Goal: Task Accomplishment & Management: Manage account settings

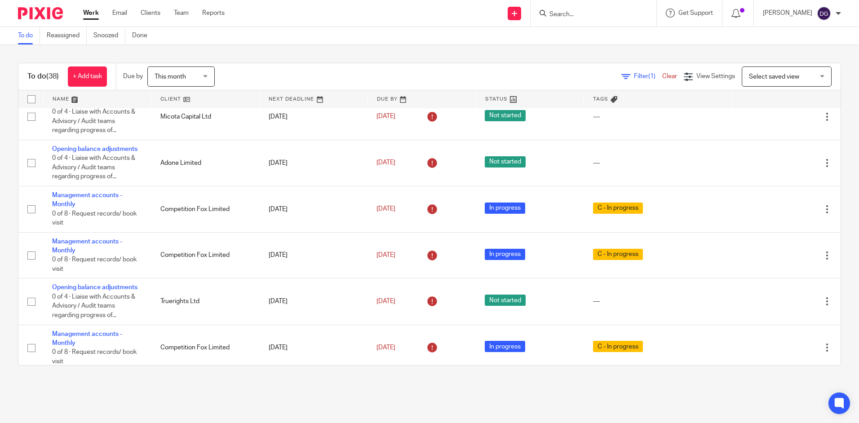
scroll to position [494, 0]
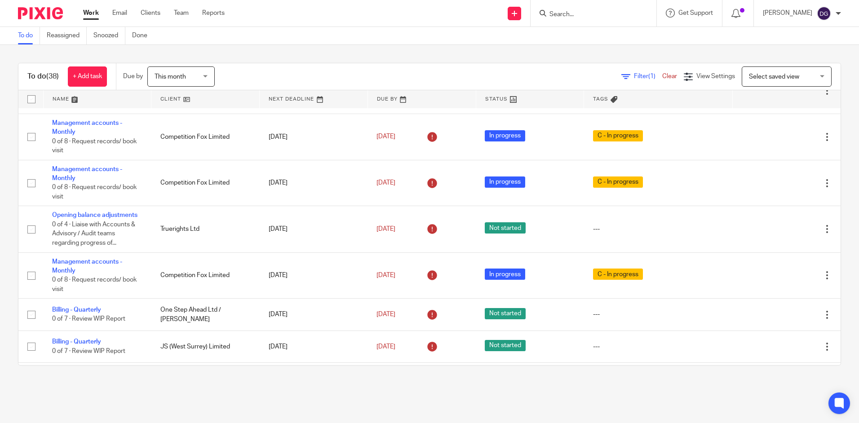
click at [786, 84] on span "Select saved view" at bounding box center [782, 76] width 66 height 19
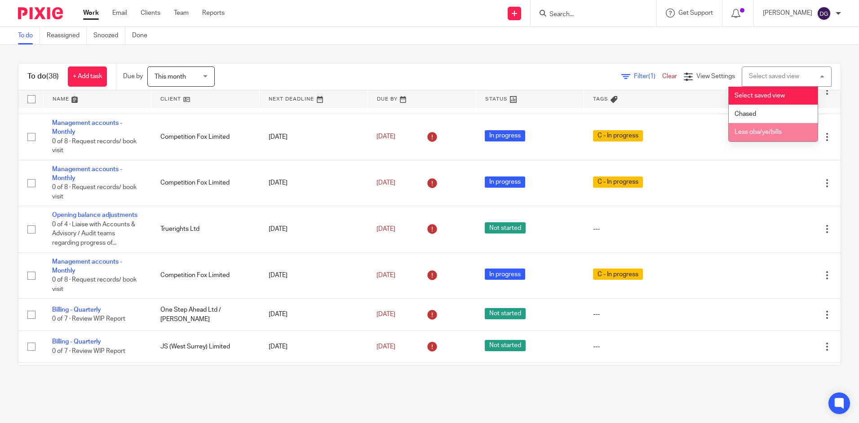
click at [770, 125] on li "Less oba/ye/bills" at bounding box center [773, 132] width 89 height 18
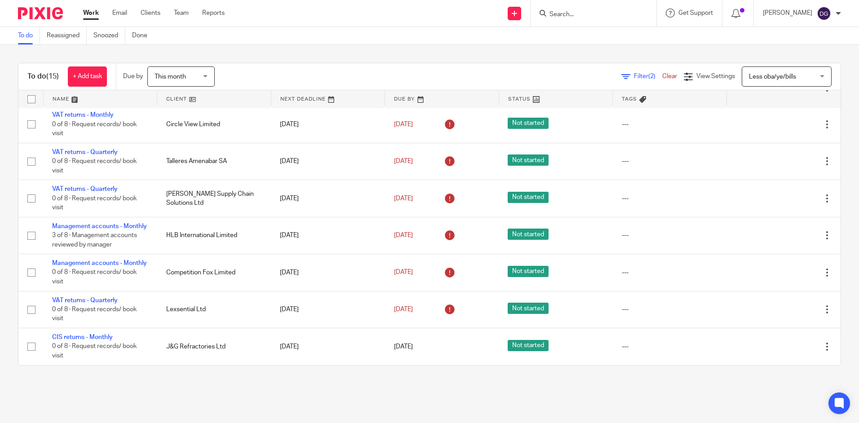
scroll to position [381, 0]
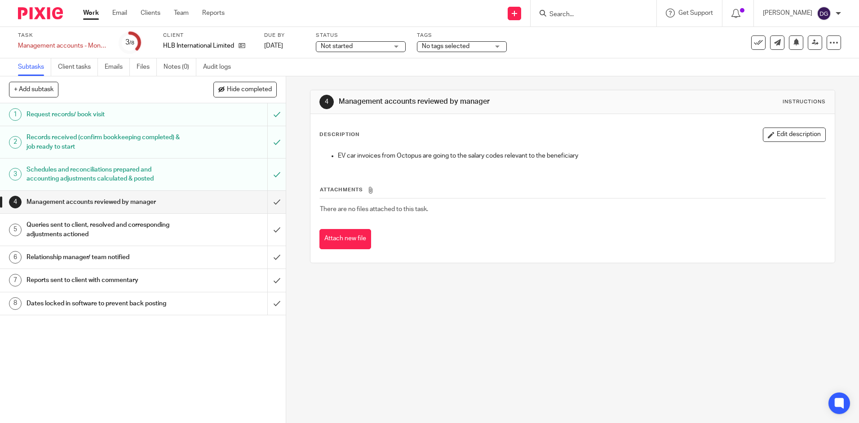
click at [424, 142] on div "Description Edit description EV car invoices from Octopus are going to the sala…" at bounding box center [572, 148] width 506 height 40
click at [424, 135] on button "Edit description" at bounding box center [794, 135] width 63 height 14
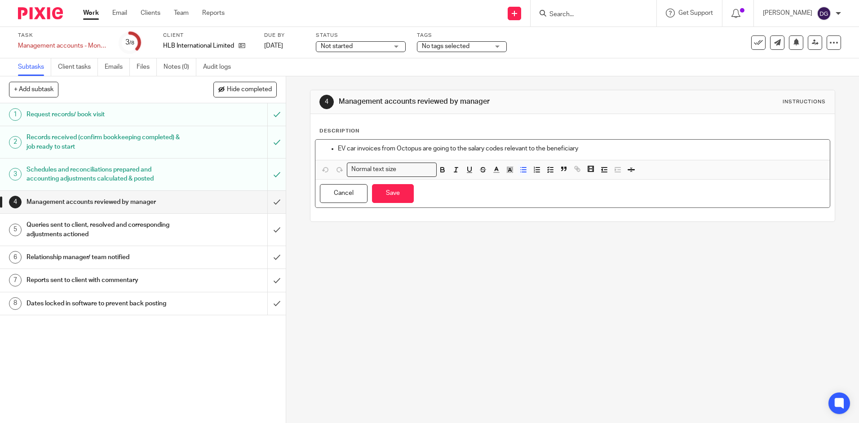
click at [332, 142] on div "EV car invoices from Octopus are going to the salary codes relevant to the bene…" at bounding box center [572, 150] width 514 height 20
click at [424, 140] on div "EV car invoices from Octopus are going to the salary codes relevant to the bene…" at bounding box center [572, 150] width 514 height 20
click at [424, 142] on div "EV car invoices from Octopus are going to the salary codes relevant to the bene…" at bounding box center [572, 150] width 514 height 20
click at [424, 148] on p "EV car invoices from Octopus are going to the salary codes relevant to the bene…" at bounding box center [581, 148] width 487 height 9
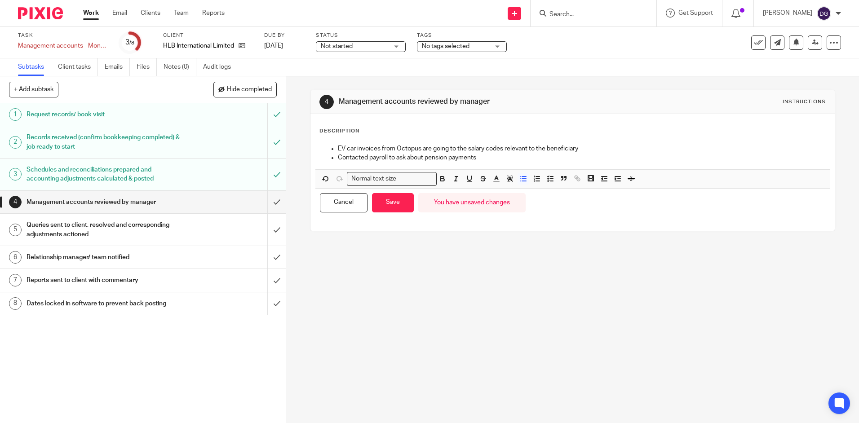
click at [385, 145] on p "EV car invoices from Octopus are going to the salary codes relevant to the bene…" at bounding box center [581, 148] width 487 height 9
click at [338, 145] on p "EV car invoices from Octopus are going to the salary codes relevant to the bene…" at bounding box center [581, 148] width 487 height 9
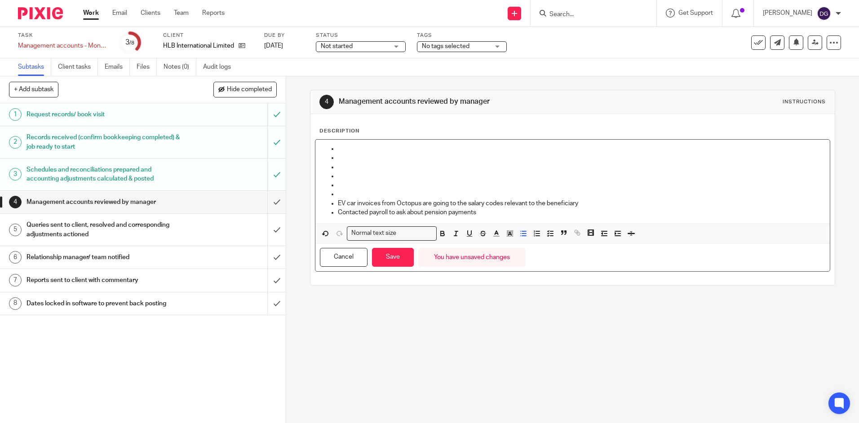
click at [346, 184] on p at bounding box center [581, 185] width 487 height 9
click at [345, 175] on p at bounding box center [581, 176] width 487 height 9
click at [350, 167] on p at bounding box center [581, 167] width 487 height 9
click at [348, 159] on p at bounding box center [581, 157] width 487 height 9
click at [349, 151] on p at bounding box center [581, 148] width 487 height 9
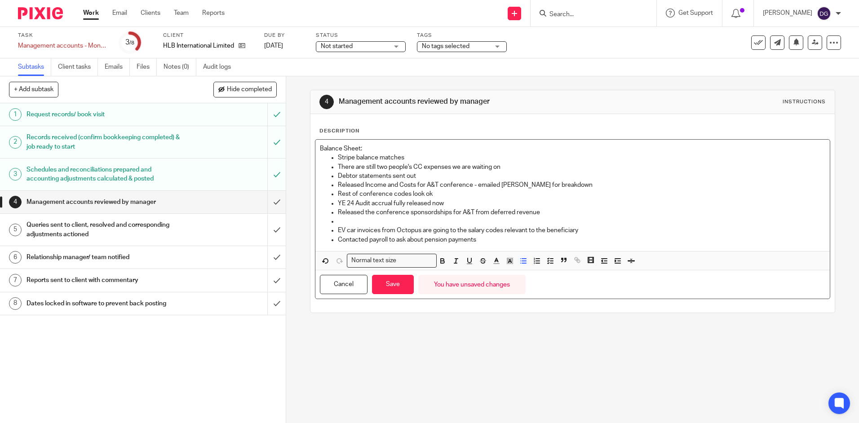
drag, startPoint x: 427, startPoint y: 218, endPoint x: 440, endPoint y: 210, distance: 15.3
click at [424, 184] on ul "Stripe balance matches There are still two people's CC expenses we are waiting …" at bounding box center [572, 198] width 505 height 91
click at [424, 184] on p "Released the conference sponsordships for A&T from deferred revenue" at bounding box center [581, 212] width 487 height 9
click at [378, 184] on p at bounding box center [581, 221] width 487 height 9
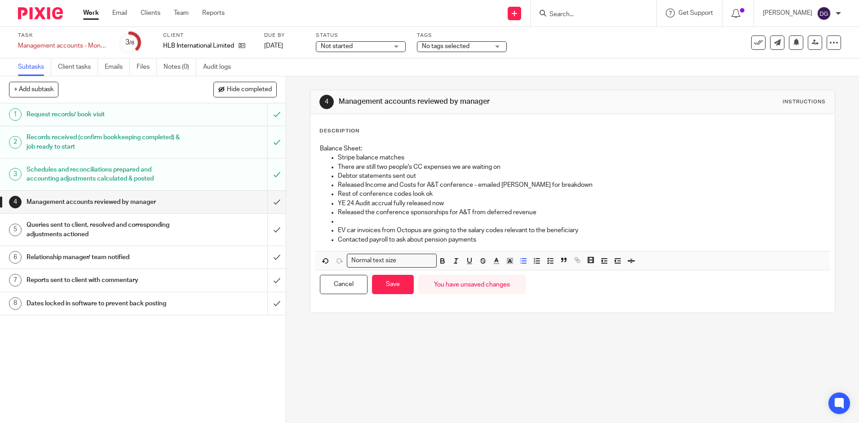
click at [378, 184] on p at bounding box center [581, 221] width 487 height 9
click at [424, 184] on p "EV car invoices from Octopus are going to the salary codes relevant to the bene…" at bounding box center [581, 230] width 487 height 9
click at [424, 184] on p "Contacted payroll to ask about pension payments" at bounding box center [581, 239] width 487 height 9
click at [424, 184] on p "Contacted payroll to ask about pension overpayment" at bounding box center [581, 239] width 487 height 9
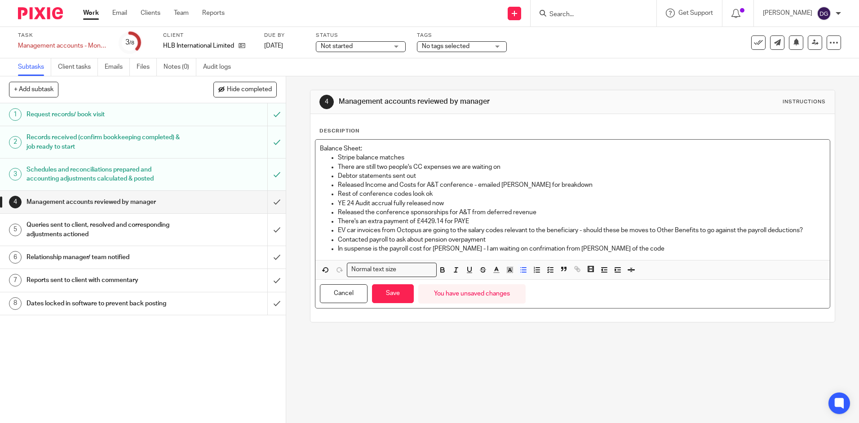
click at [424, 184] on p "In suspense is the payroll cost for Callahan - I am waiting on confrimation fro…" at bounding box center [581, 248] width 487 height 9
click at [424, 184] on p "In suspense is the payroll cost for Callahan - I am waiting on confirmation fro…" at bounding box center [581, 248] width 487 height 9
drag, startPoint x: 540, startPoint y: 249, endPoint x: 312, endPoint y: 248, distance: 228.2
click at [315, 184] on div "Balance Sheet: Stripe balance matches There are still two people's CC expenses …" at bounding box center [572, 223] width 515 height 169
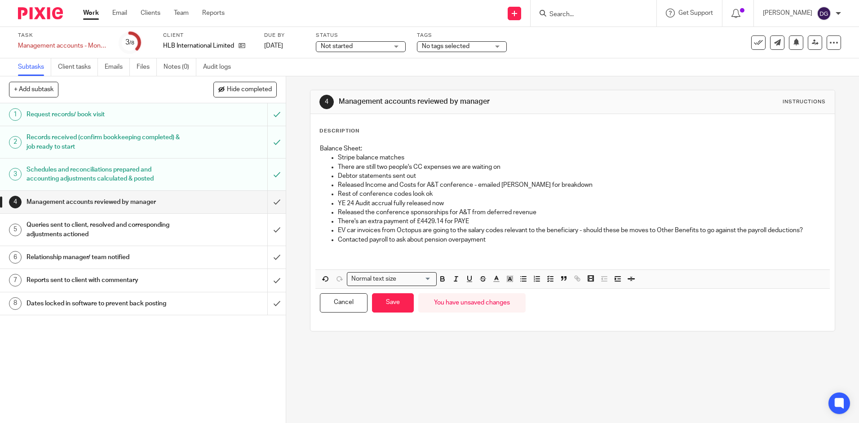
click at [324, 184] on p at bounding box center [572, 248] width 505 height 9
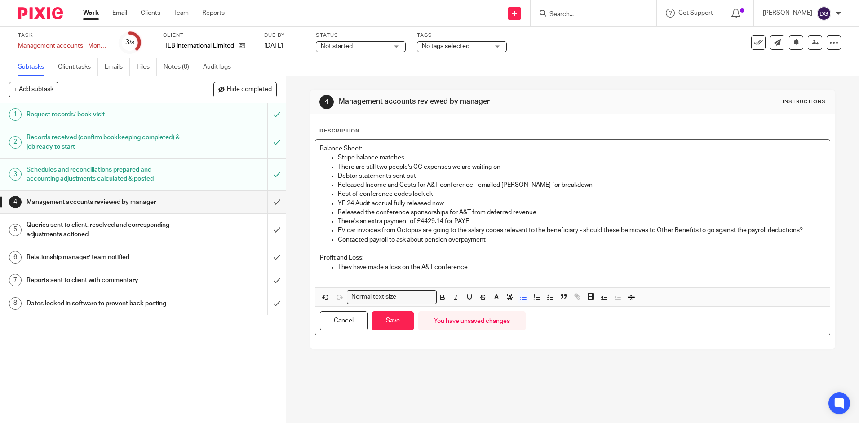
click at [424, 184] on p at bounding box center [572, 248] width 505 height 9
drag, startPoint x: 484, startPoint y: 267, endPoint x: 387, endPoint y: 264, distance: 97.1
click at [387, 184] on p "They have made a loss on the A&T conference" at bounding box center [581, 267] width 487 height 9
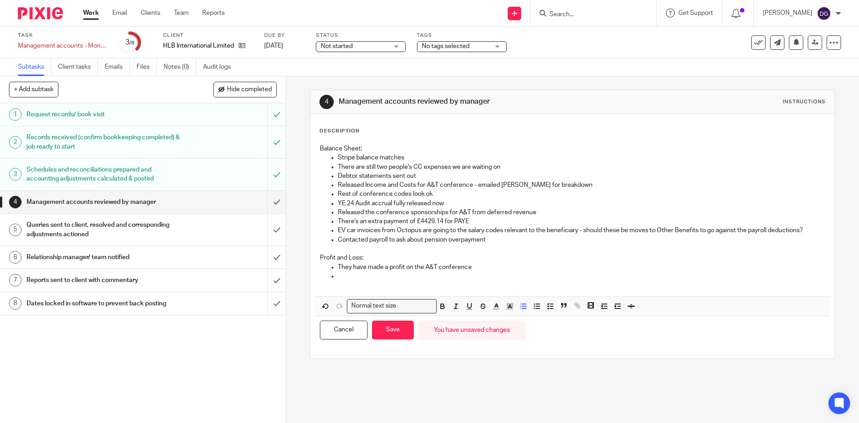
click at [351, 184] on p at bounding box center [581, 276] width 487 height 9
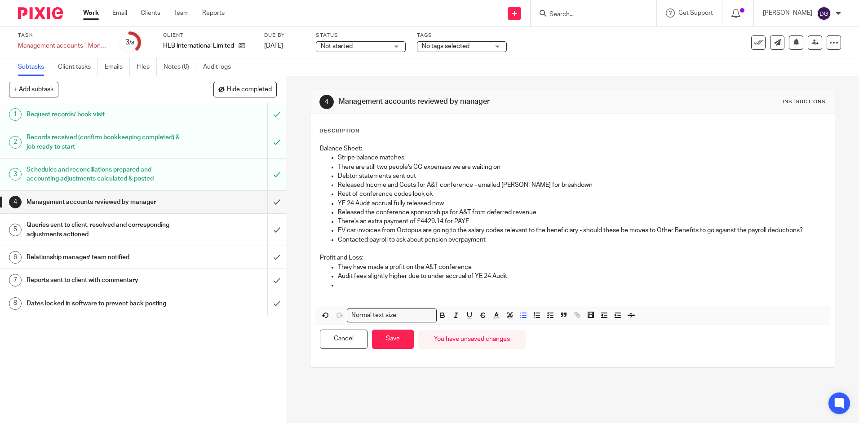
click at [356, 184] on p at bounding box center [581, 285] width 487 height 9
click at [424, 184] on p "Big invoice in Affinity to do with Microdoft Licence Agreement" at bounding box center [581, 285] width 487 height 9
click at [414, 184] on p at bounding box center [572, 294] width 505 height 9
click at [424, 184] on p "Big invoice in Affinity to do with Microsoft Licence Agreement" at bounding box center [581, 285] width 487 height 9
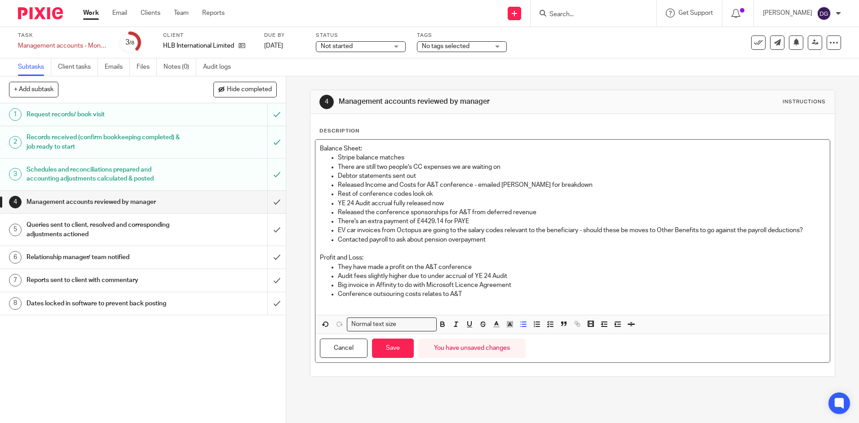
click at [394, 184] on p "Conference outsouring costs relates to A&T" at bounding box center [581, 294] width 487 height 9
click at [424, 184] on p "Conference outsourcing costs relates to A&T" at bounding box center [581, 294] width 487 height 9
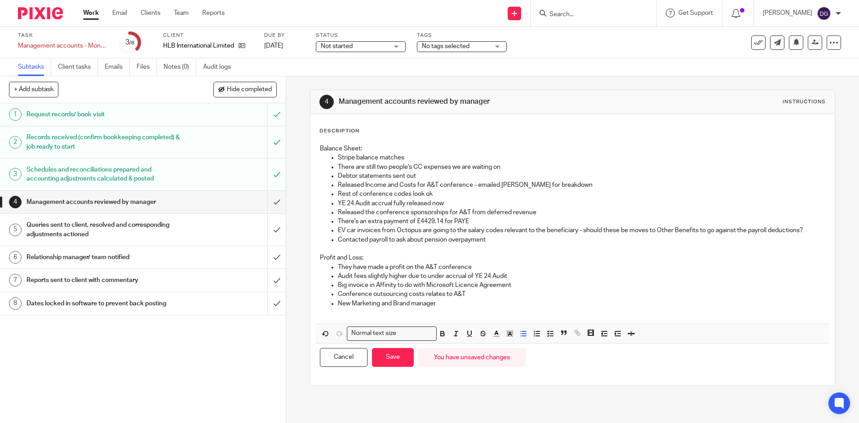
click at [424, 184] on p at bounding box center [572, 312] width 505 height 9
click at [424, 184] on p "Conference outsourcing costs relates to A&T" at bounding box center [581, 294] width 487 height 9
click at [424, 184] on p "New Marketing and Brand manager" at bounding box center [581, 303] width 487 height 9
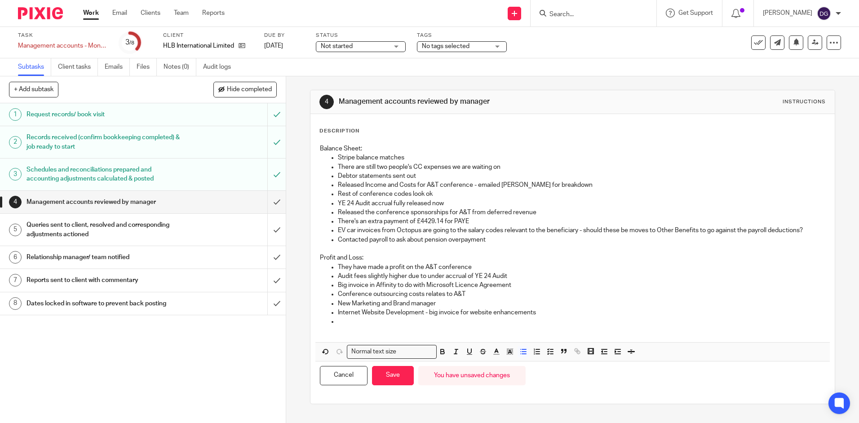
click at [424, 184] on p "YE 24 Audit accrual fully released now" at bounding box center [581, 203] width 487 height 9
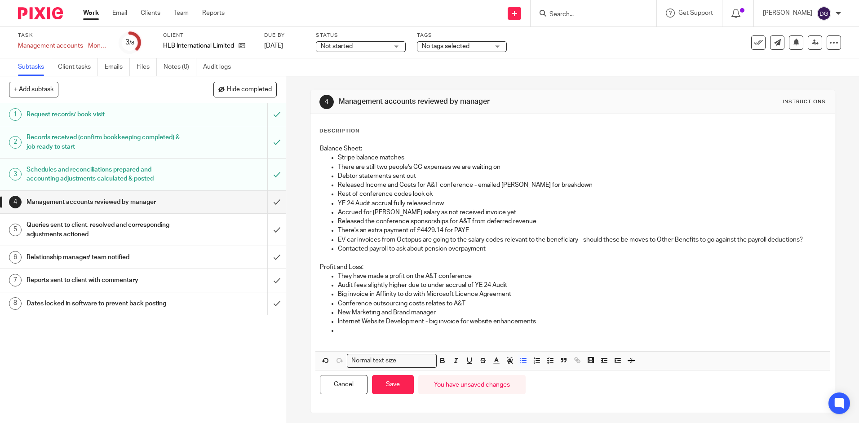
click at [407, 184] on p at bounding box center [581, 330] width 487 height 9
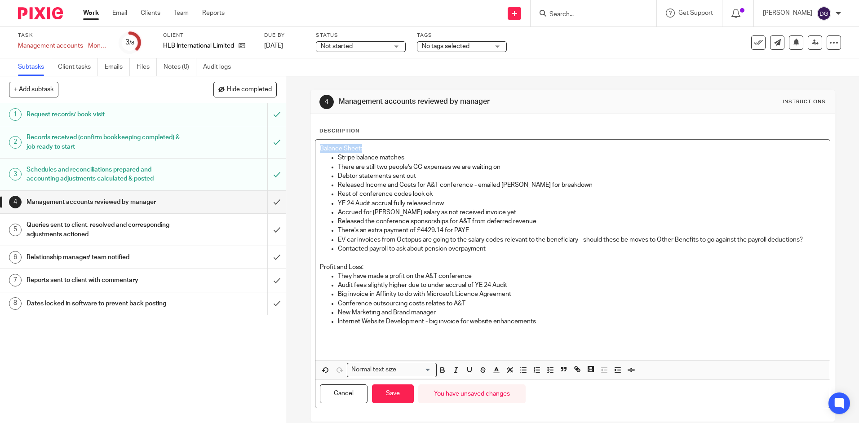
drag, startPoint x: 352, startPoint y: 148, endPoint x: 313, endPoint y: 148, distance: 39.1
click at [315, 148] on div "Balance Sheet: Stripe balance matches There are still two people's CC expenses …" at bounding box center [572, 250] width 514 height 221
drag, startPoint x: 364, startPoint y: 266, endPoint x: 309, endPoint y: 269, distance: 54.9
click at [310, 184] on div "Description Balance Sheet: Stripe balance matches There are still two people's …" at bounding box center [572, 268] width 524 height 308
click at [315, 149] on div "Balance Sheet: Stripe balance matches There are still two people's CC expenses …" at bounding box center [572, 250] width 514 height 221
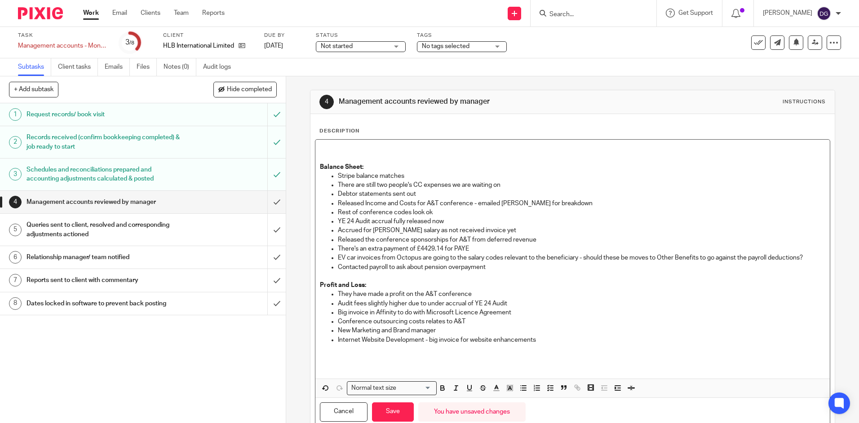
click at [381, 153] on p at bounding box center [572, 148] width 505 height 9
click at [424, 184] on p at bounding box center [572, 358] width 505 height 9
click at [354, 184] on p at bounding box center [572, 358] width 505 height 9
click at [361, 184] on p at bounding box center [572, 358] width 505 height 9
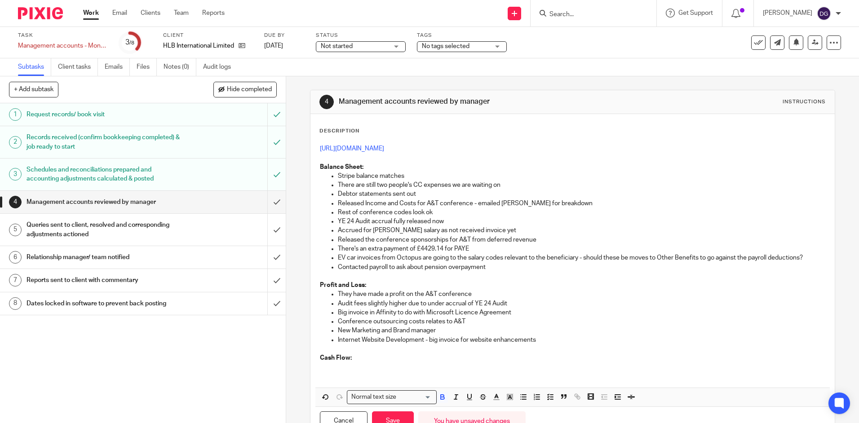
click at [345, 184] on p at bounding box center [572, 367] width 505 height 9
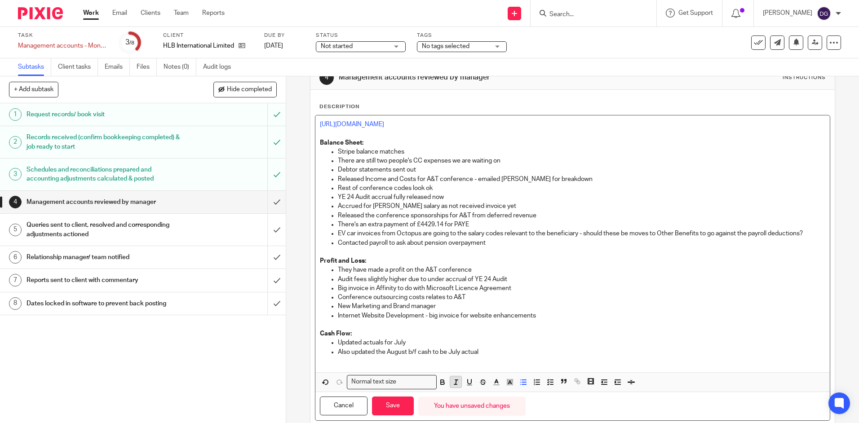
scroll to position [45, 0]
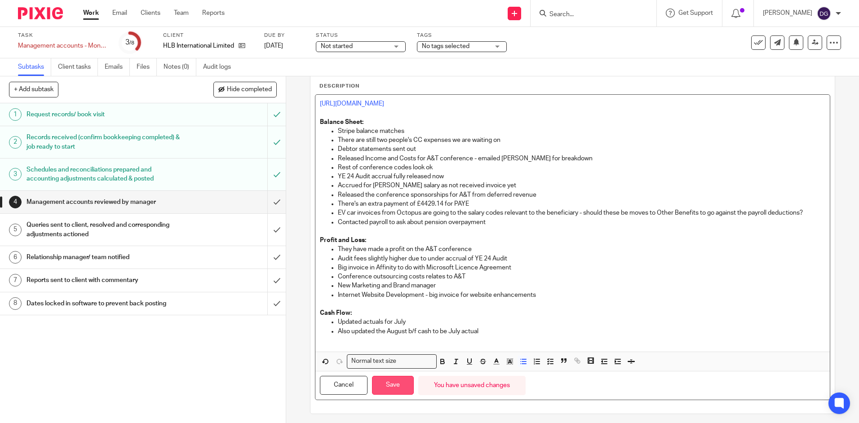
click at [392, 184] on button "Save" at bounding box center [393, 385] width 42 height 19
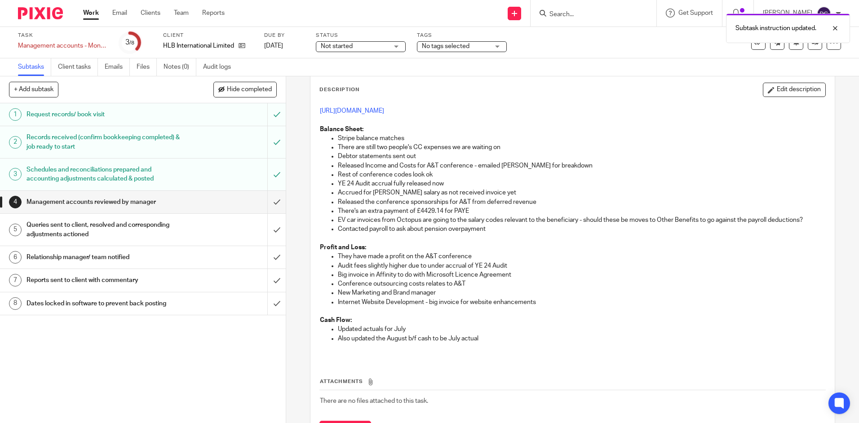
scroll to position [0, 0]
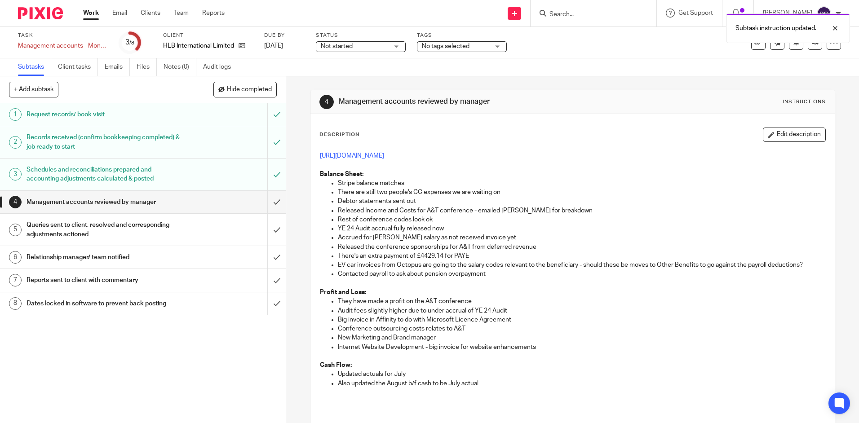
click at [381, 42] on span "Not started" at bounding box center [354, 46] width 67 height 9
click at [362, 80] on li "In progress" at bounding box center [360, 79] width 89 height 18
click at [424, 49] on span "No tags selected" at bounding box center [446, 46] width 48 height 6
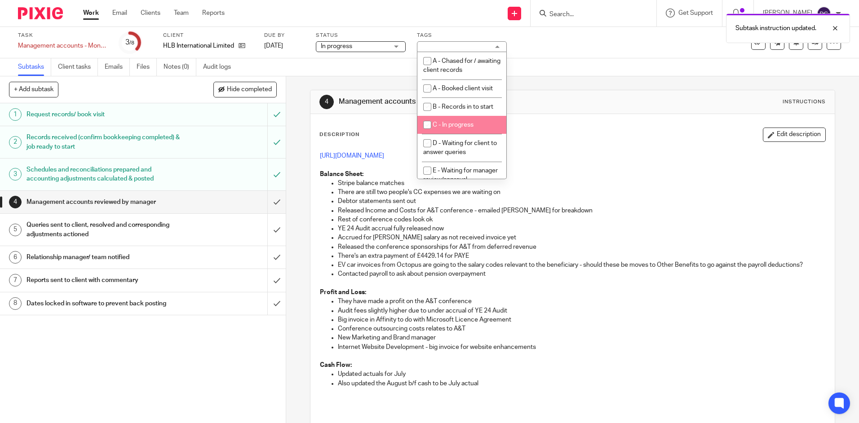
scroll to position [45, 0]
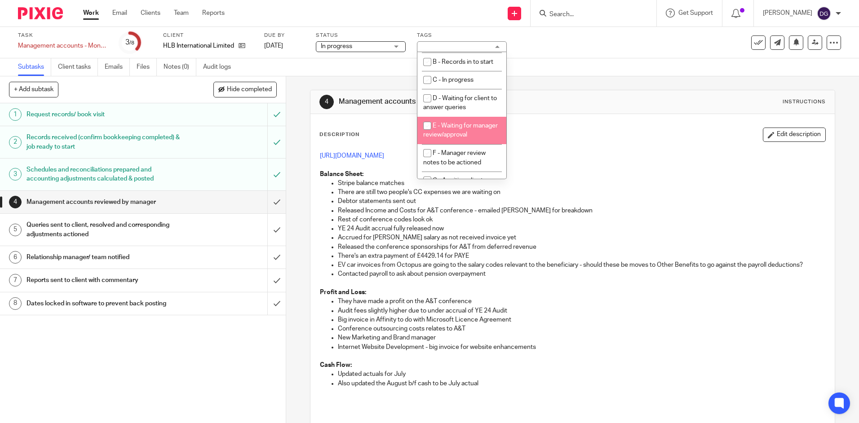
click at [424, 132] on li "E - Waiting for manager review/approval" at bounding box center [461, 130] width 89 height 27
checkbox input "true"
click at [424, 91] on div "4 Management accounts reviewed by manager Instructions" at bounding box center [572, 102] width 524 height 24
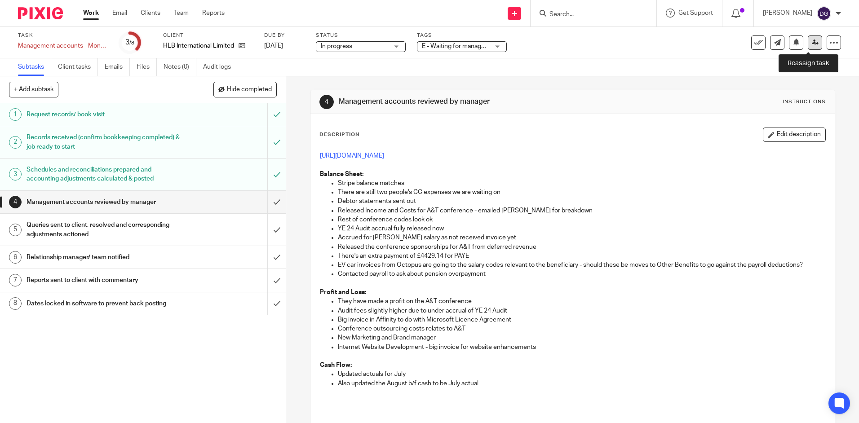
click at [424, 40] on icon at bounding box center [815, 42] width 7 height 7
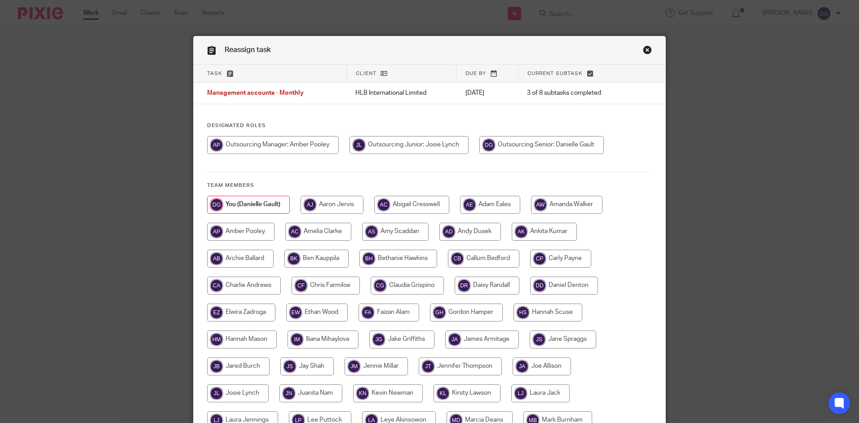
click at [296, 146] on input "radio" at bounding box center [273, 145] width 132 height 18
radio input "true"
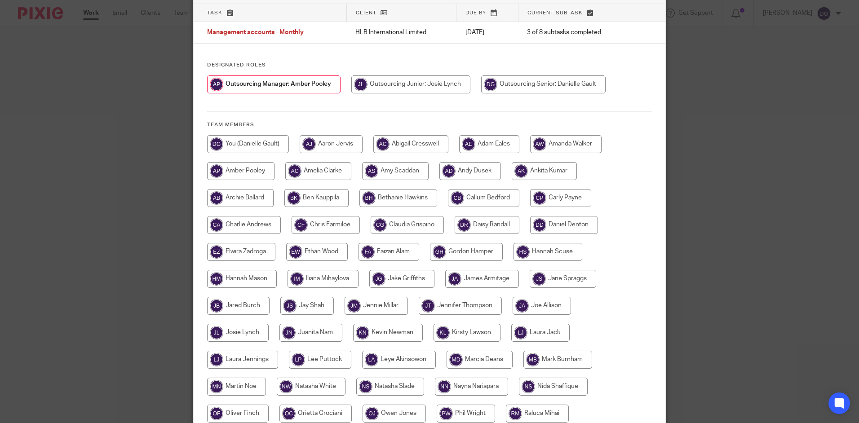
scroll to position [224, 0]
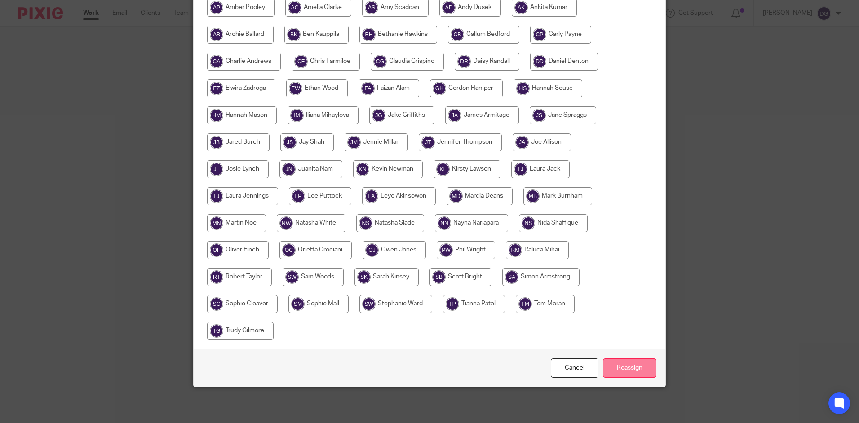
click at [629, 364] on input "Reassign" at bounding box center [629, 368] width 53 height 19
